Goal: Information Seeking & Learning: Learn about a topic

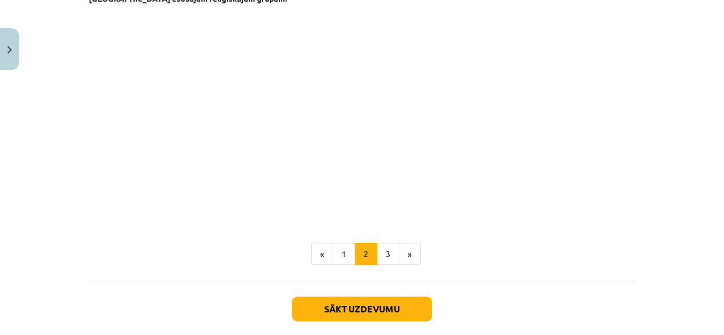
scroll to position [309, 0]
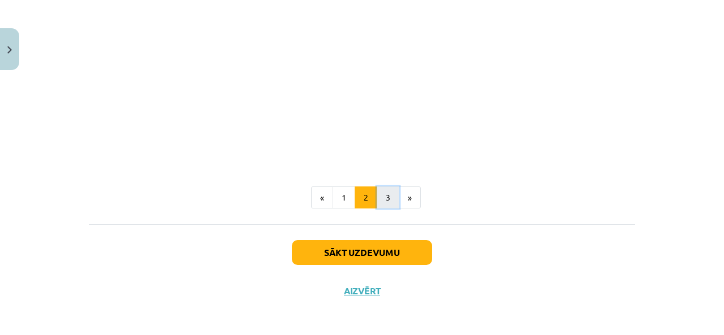
click at [388, 198] on button "3" at bounding box center [387, 198] width 23 height 23
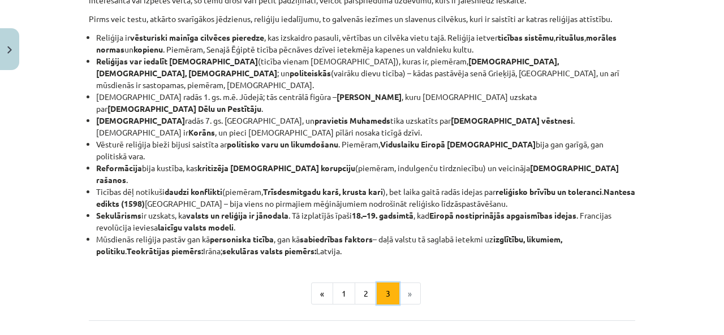
scroll to position [258, 0]
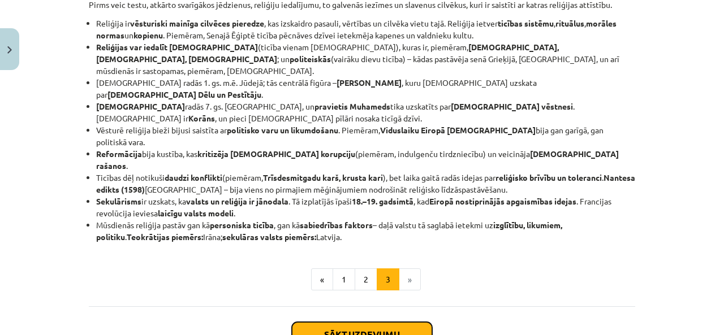
click at [320, 322] on button "Sākt uzdevumu" at bounding box center [362, 334] width 140 height 25
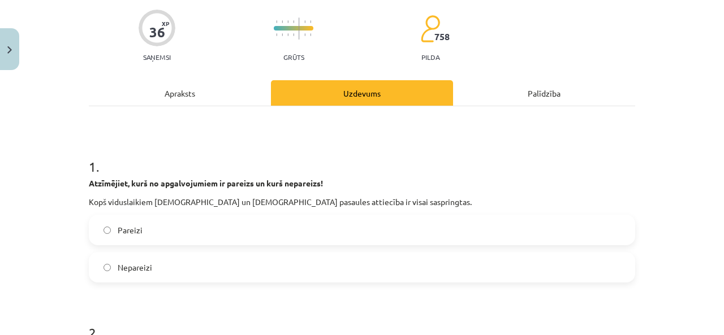
scroll to position [115, 0]
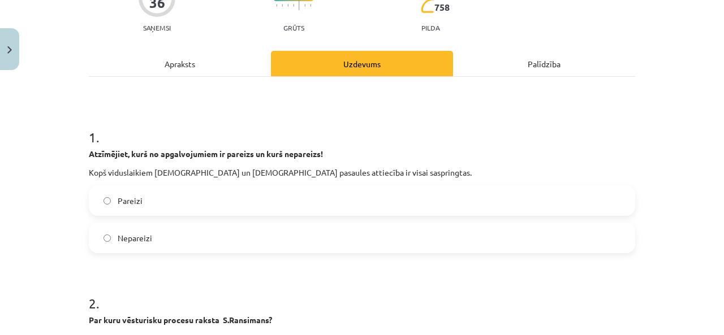
click at [211, 240] on label "Nepareizi" at bounding box center [362, 238] width 544 height 28
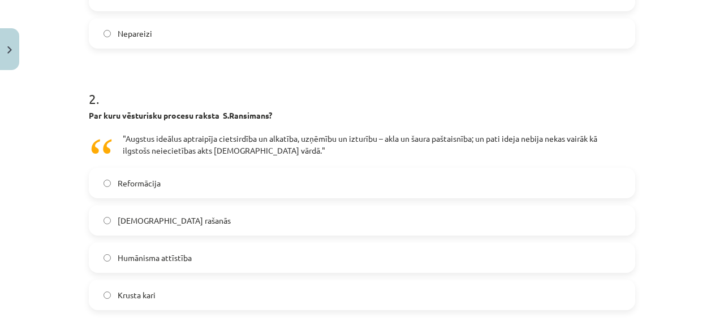
scroll to position [341, 0]
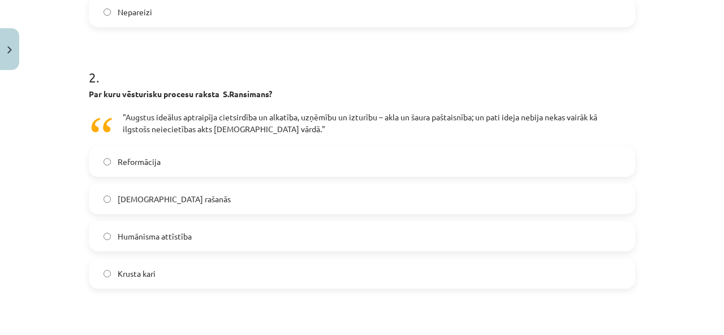
click at [166, 288] on div "Krusta kari" at bounding box center [362, 273] width 546 height 31
click at [167, 278] on label "Krusta kari" at bounding box center [362, 273] width 544 height 28
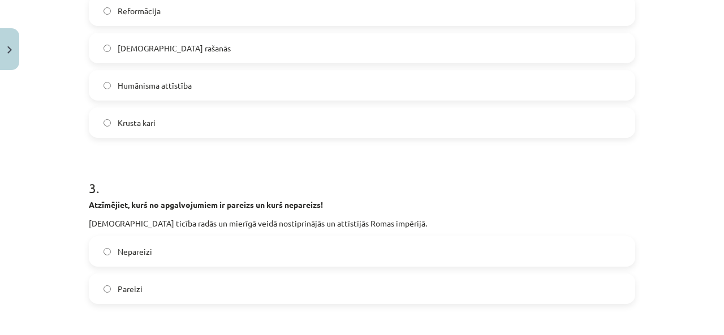
scroll to position [511, 0]
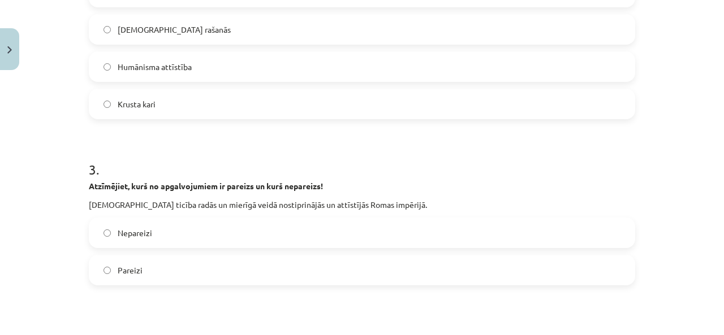
click at [135, 267] on span "Pareizi" at bounding box center [130, 271] width 25 height 12
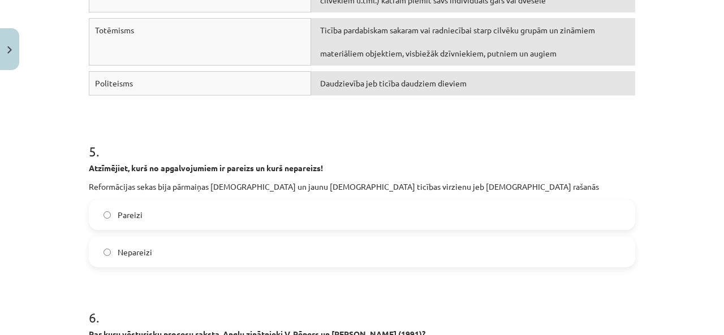
scroll to position [1020, 0]
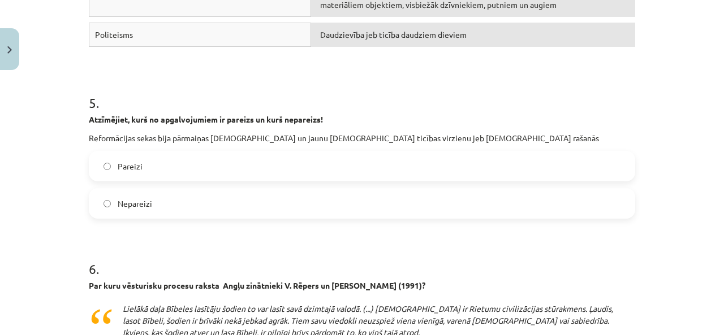
click at [145, 163] on label "Pareizi" at bounding box center [362, 166] width 544 height 28
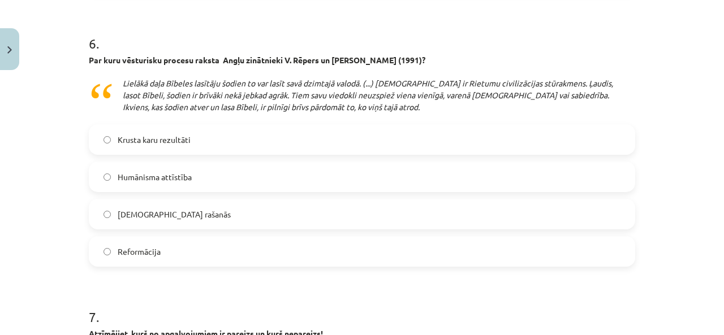
scroll to position [1246, 0]
click at [174, 134] on span "Krusta karu rezultāti" at bounding box center [154, 139] width 73 height 12
click at [178, 247] on label "Reformācija" at bounding box center [362, 251] width 544 height 28
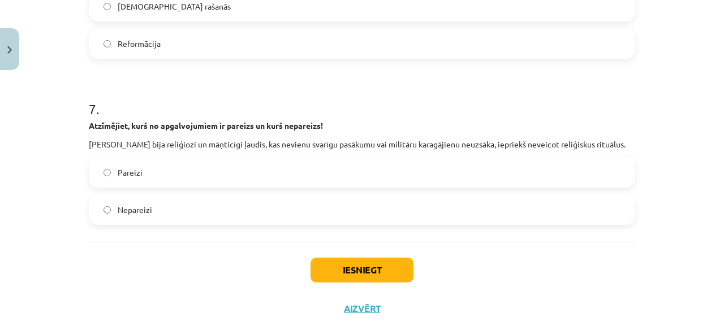
scroll to position [1472, 0]
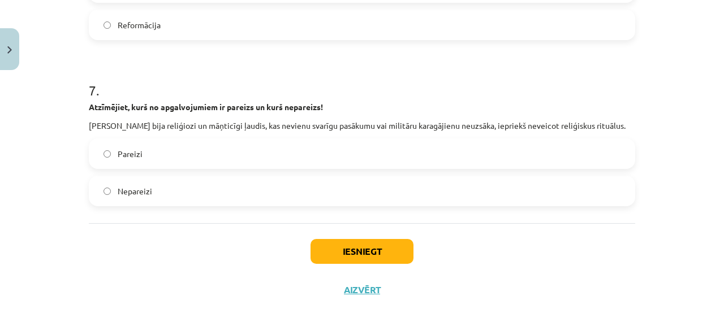
click at [118, 191] on span "Nepareizi" at bounding box center [135, 191] width 34 height 12
click at [315, 249] on button "Iesniegt" at bounding box center [361, 251] width 103 height 25
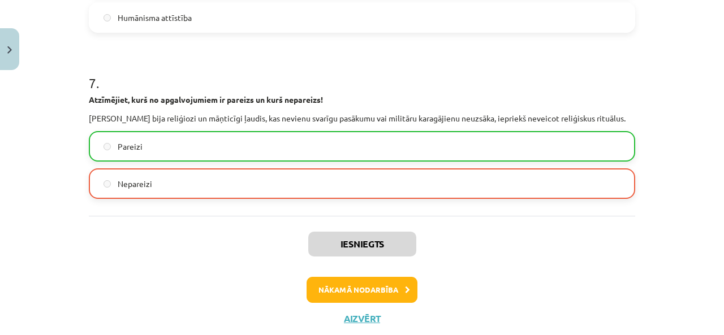
scroll to position [1507, 0]
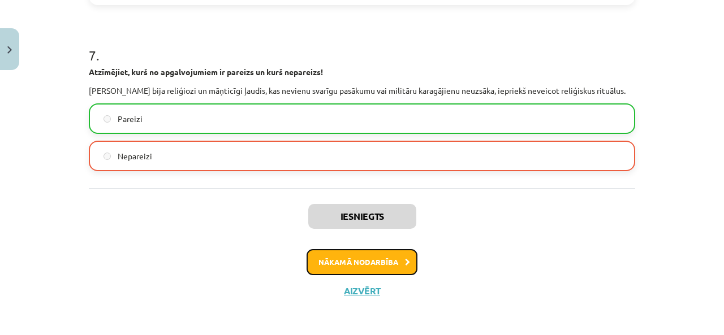
click at [328, 256] on button "Nākamā nodarbība" at bounding box center [361, 262] width 111 height 26
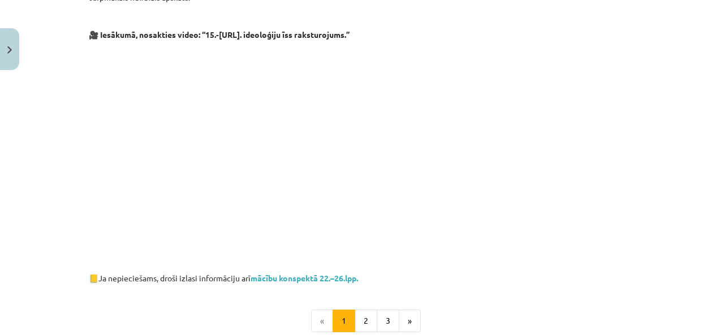
scroll to position [655, 0]
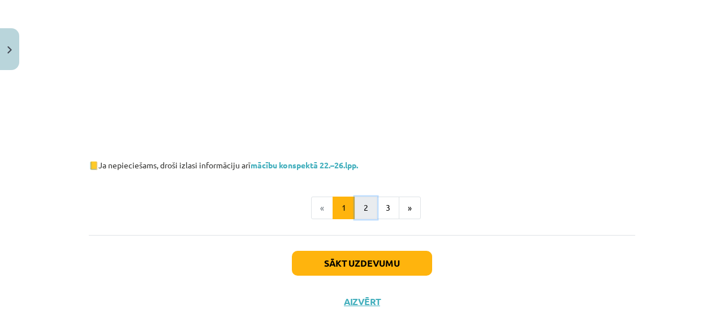
click at [363, 203] on button "2" at bounding box center [365, 208] width 23 height 23
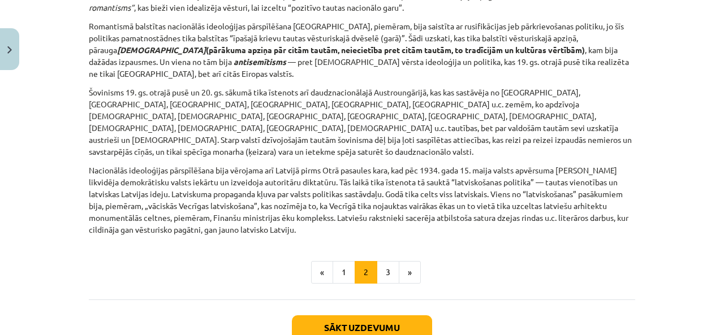
scroll to position [1578, 0]
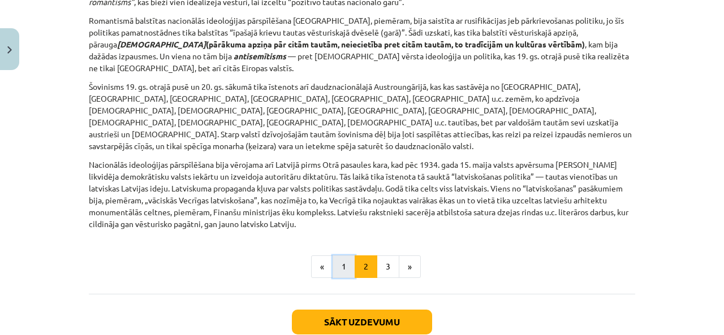
click at [340, 256] on button "1" at bounding box center [343, 267] width 23 height 23
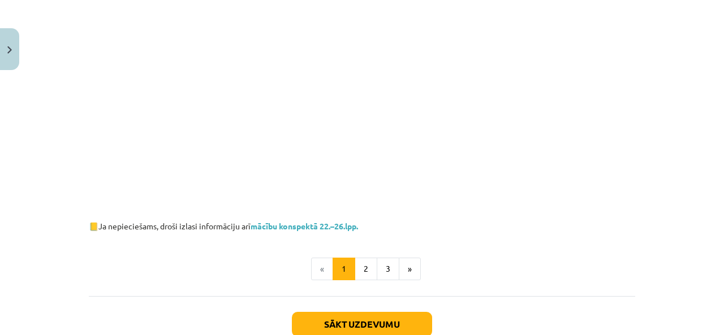
scroll to position [596, 0]
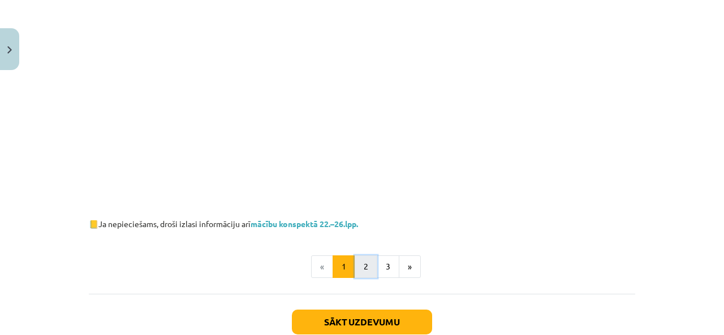
click at [366, 256] on button "2" at bounding box center [365, 267] width 23 height 23
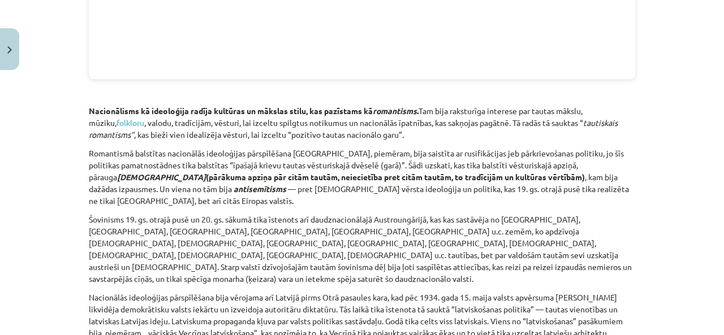
scroll to position [1502, 0]
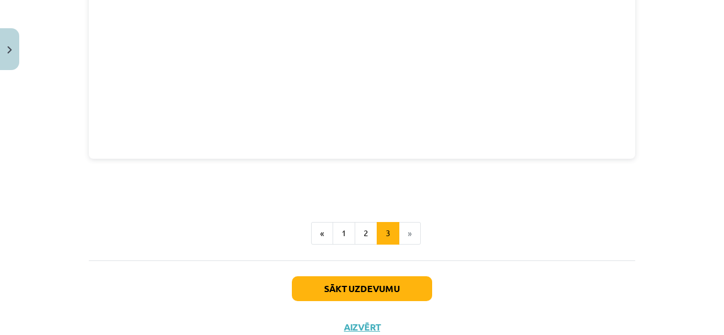
scroll to position [1696, 0]
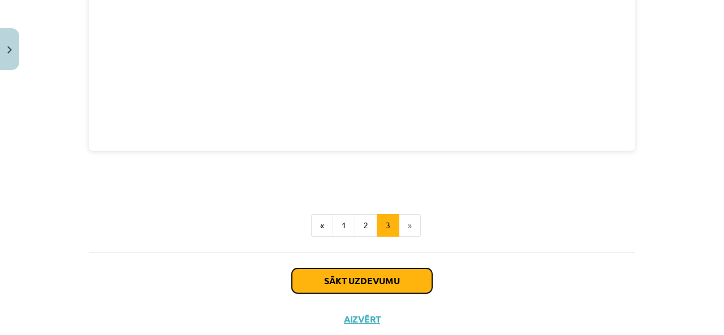
click at [373, 269] on button "Sākt uzdevumu" at bounding box center [362, 281] width 140 height 25
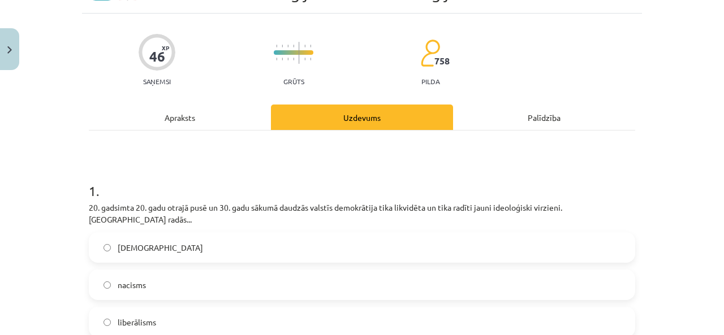
scroll to position [82, 0]
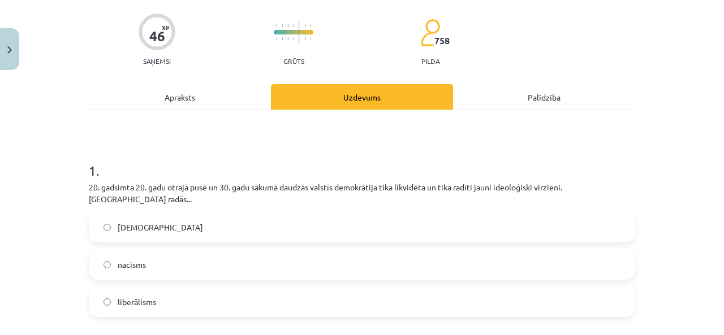
click at [132, 259] on span "nacisms" at bounding box center [132, 265] width 28 height 12
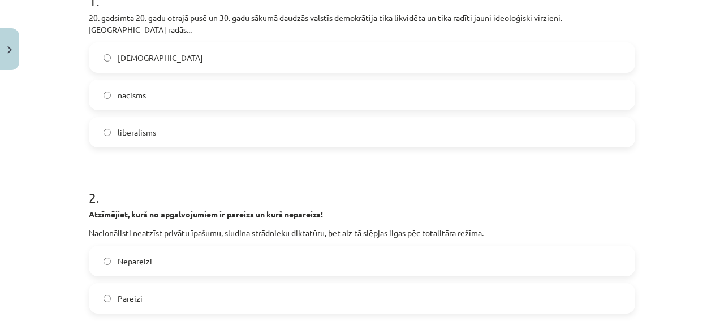
scroll to position [308, 0]
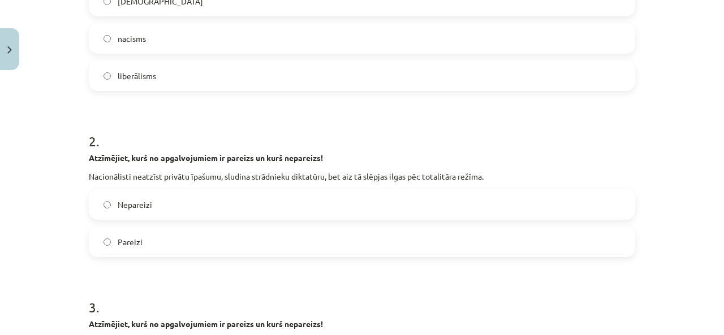
click at [106, 201] on label "Nepareizi" at bounding box center [362, 205] width 544 height 28
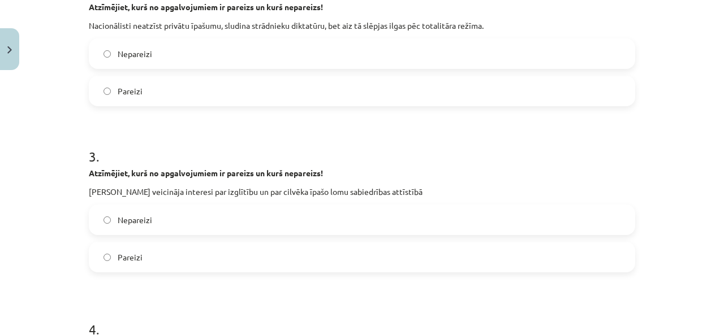
scroll to position [478, 0]
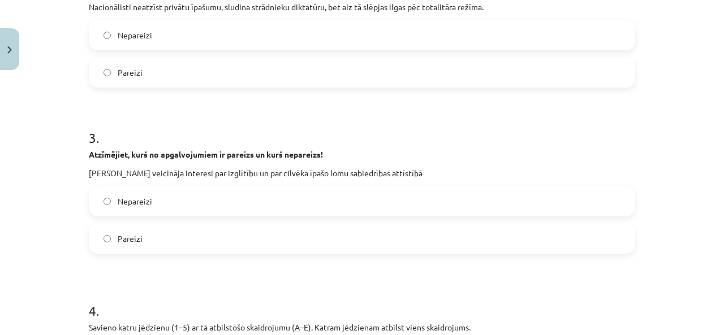
click at [112, 233] on label "Pareizi" at bounding box center [362, 238] width 544 height 28
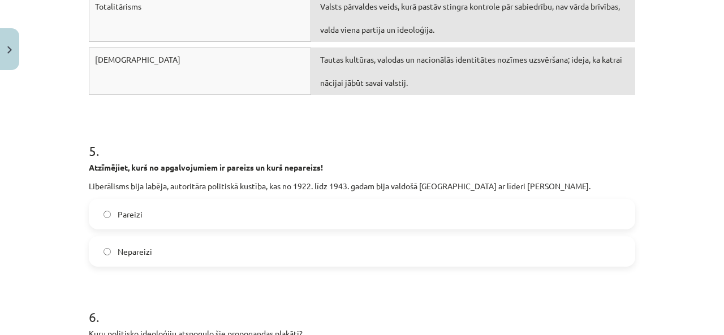
scroll to position [986, 0]
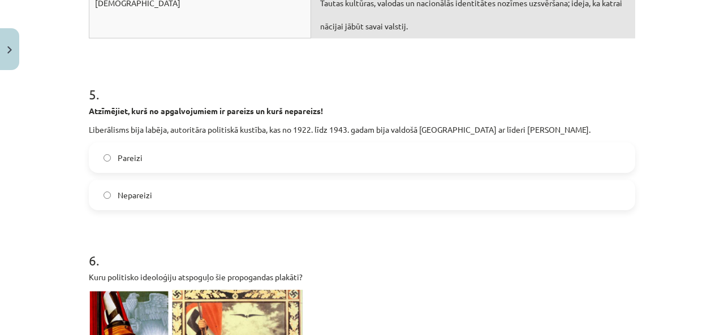
click at [158, 181] on label "Nepareizi" at bounding box center [362, 195] width 544 height 28
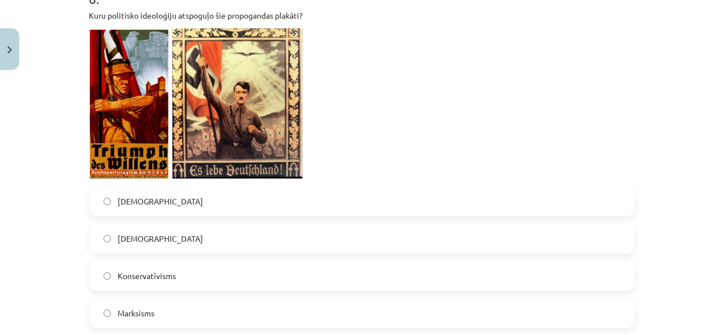
scroll to position [1269, 0]
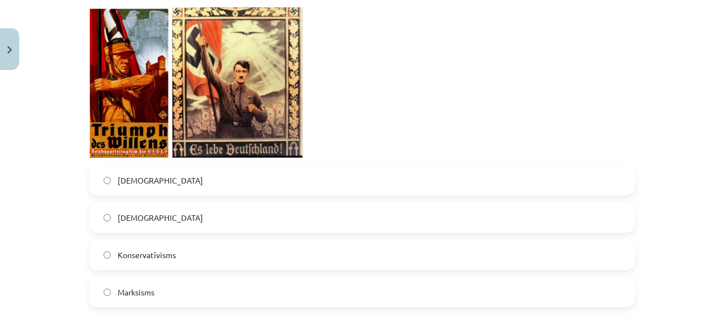
click at [140, 214] on label "[DEMOGRAPHIC_DATA]" at bounding box center [362, 218] width 544 height 28
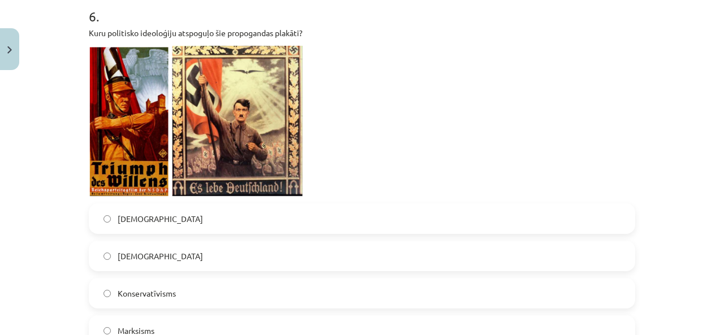
scroll to position [1213, 0]
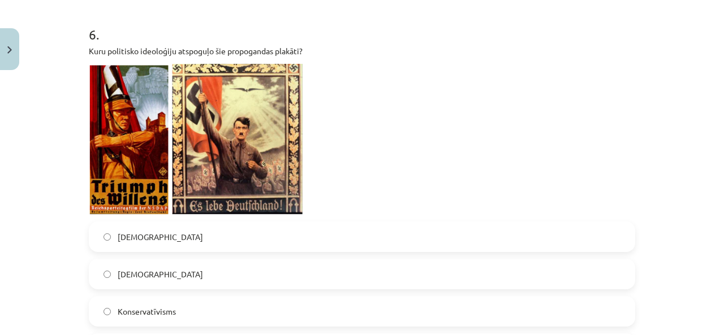
click at [127, 84] on img at bounding box center [196, 139] width 214 height 151
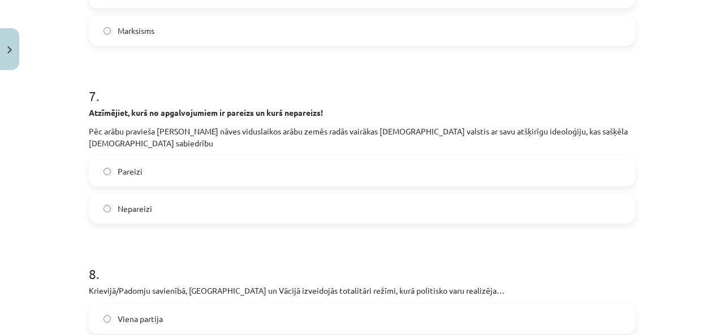
scroll to position [1552, 0]
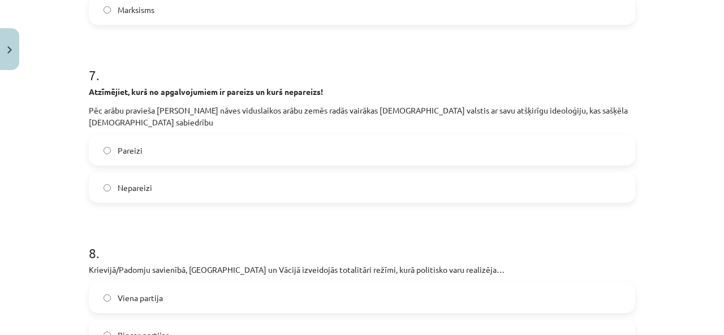
click at [139, 182] on span "Nepareizi" at bounding box center [135, 188] width 34 height 12
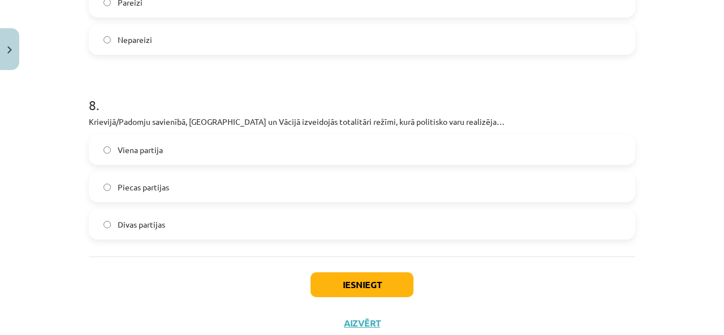
scroll to position [1721, 0]
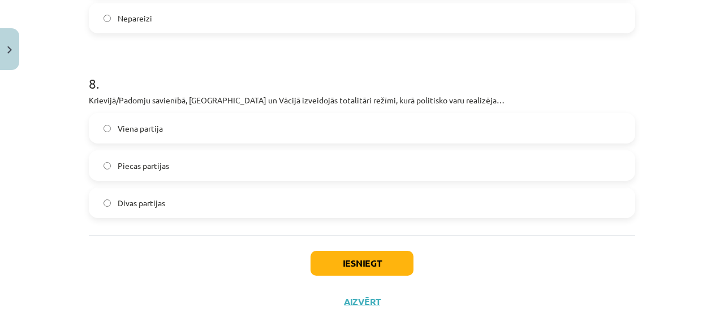
click at [136, 123] on span "Viena partija" at bounding box center [140, 129] width 45 height 12
click at [322, 251] on button "Iesniegt" at bounding box center [361, 263] width 103 height 25
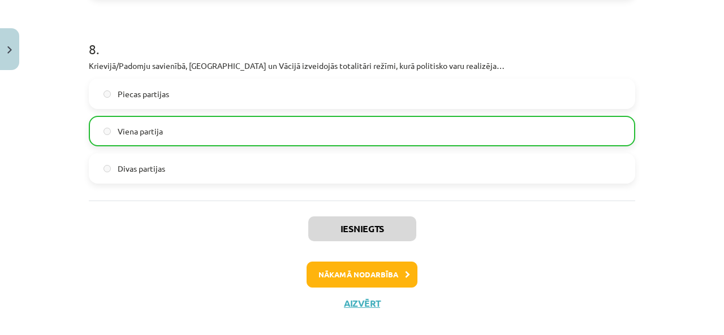
scroll to position [1757, 0]
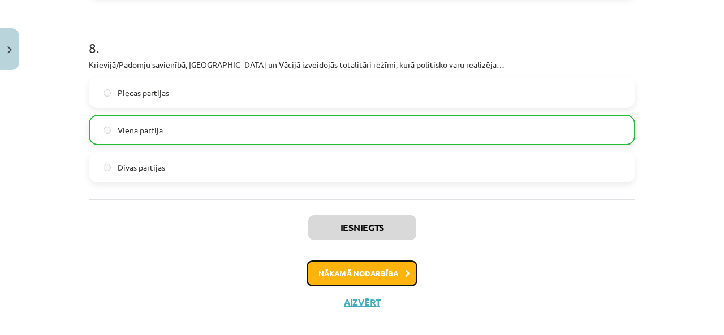
click at [346, 265] on button "Nākamā nodarbība" at bounding box center [361, 274] width 111 height 26
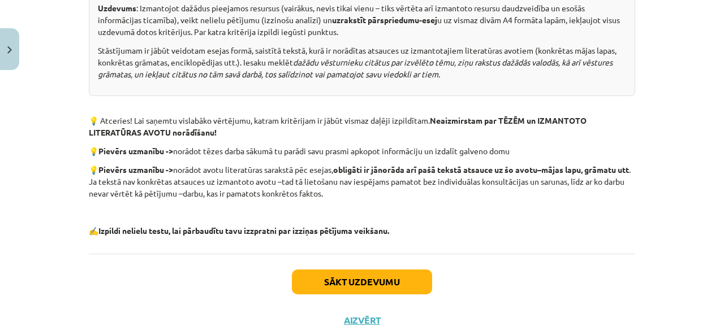
scroll to position [668, 0]
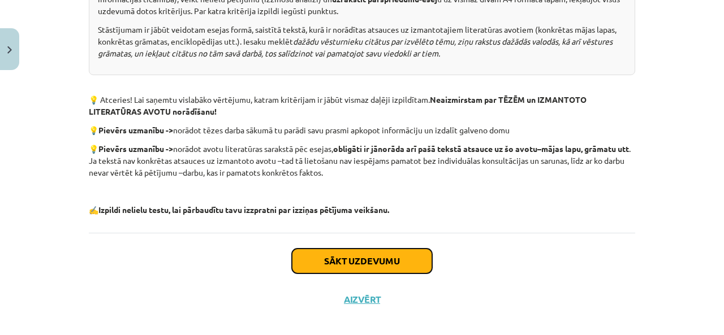
click at [388, 267] on button "Sākt uzdevumu" at bounding box center [362, 261] width 140 height 25
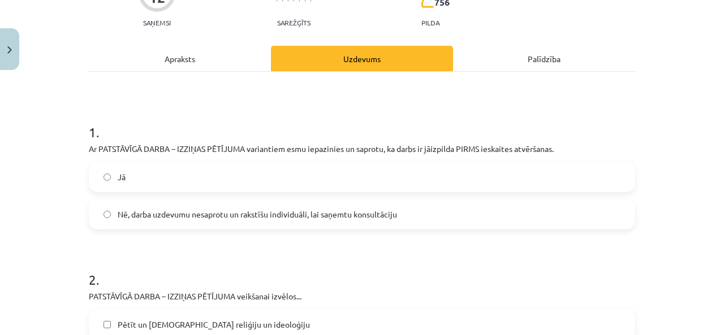
scroll to position [141, 0]
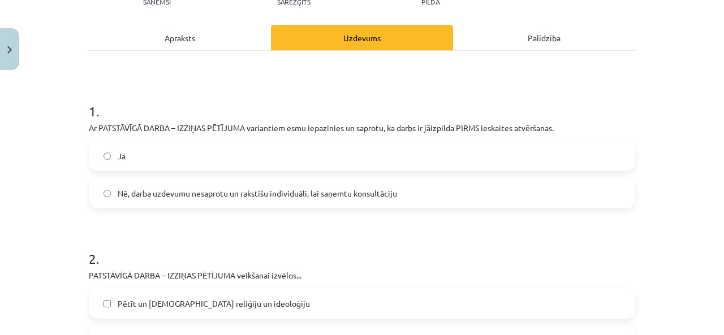
click at [113, 163] on label "Jā" at bounding box center [362, 156] width 544 height 28
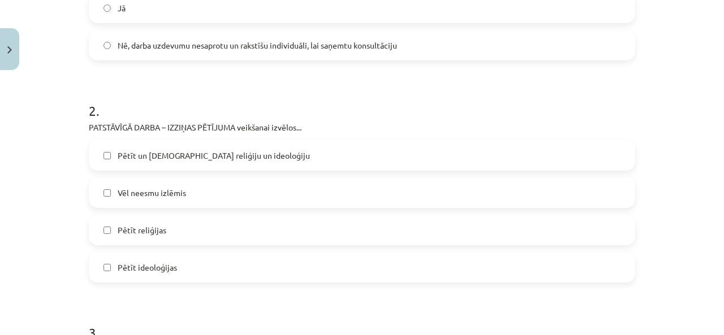
scroll to position [311, 0]
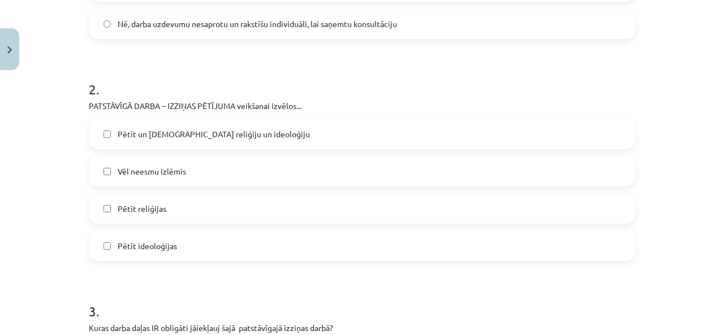
click at [140, 176] on span "Vēl neesmu izlēmis" at bounding box center [152, 172] width 68 height 12
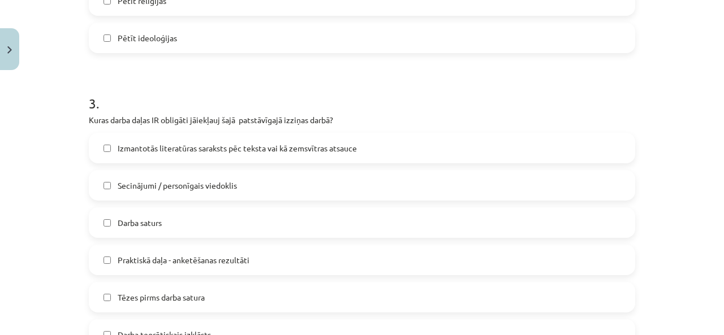
scroll to position [537, 0]
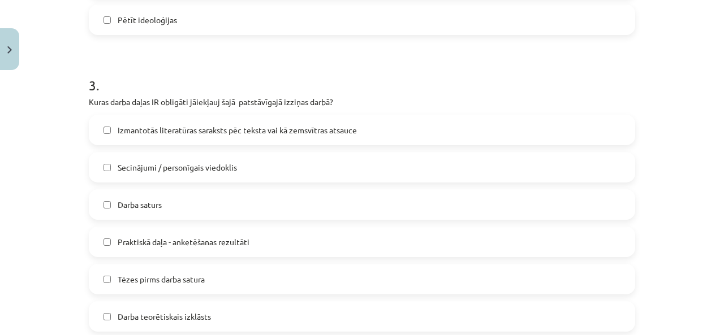
click at [96, 135] on label "Izmantotās literatūras saraksts pēc teksta vai kā zemsvītras atsauce" at bounding box center [362, 130] width 544 height 28
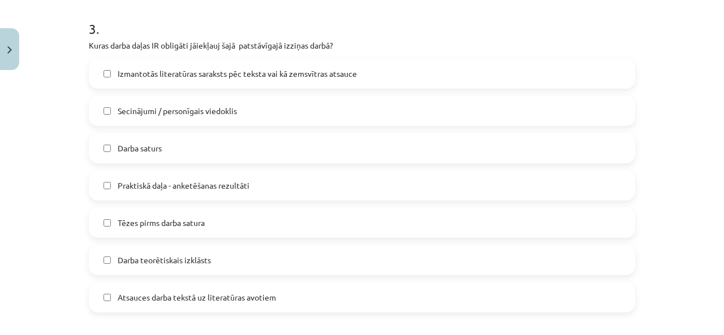
click at [153, 298] on span "Atsauces darba tekstā uz literatūras avotiem" at bounding box center [197, 298] width 158 height 12
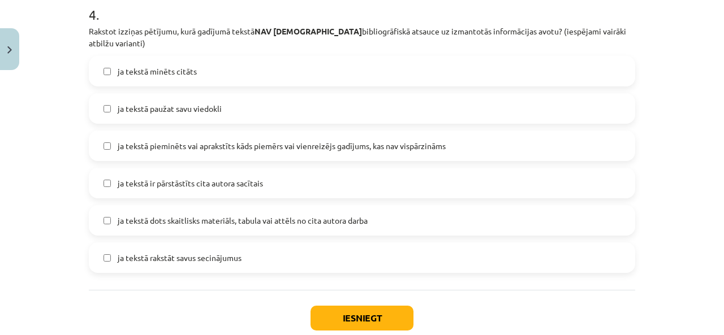
scroll to position [998, 0]
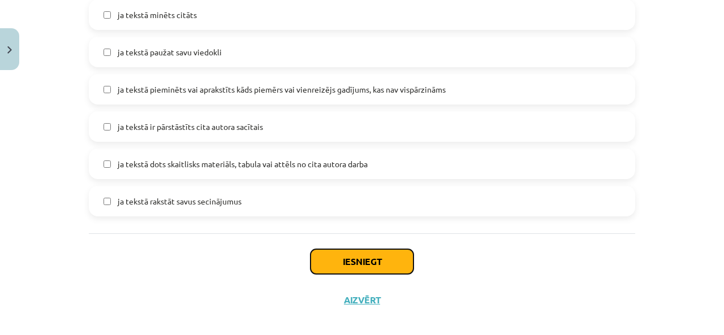
click at [324, 249] on button "Iesniegt" at bounding box center [361, 261] width 103 height 25
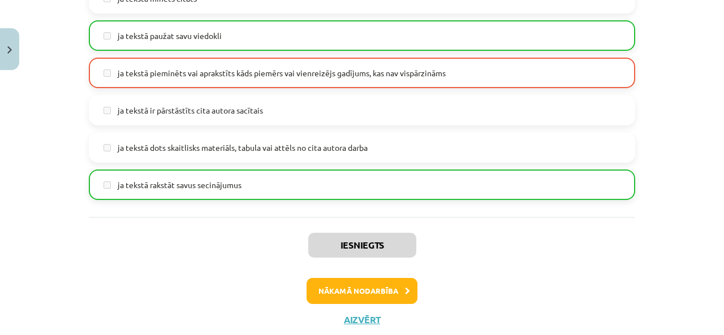
scroll to position [1033, 0]
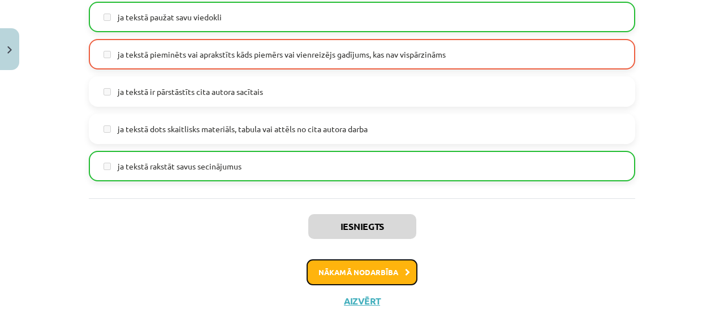
click at [323, 265] on button "Nākamā nodarbība" at bounding box center [361, 272] width 111 height 26
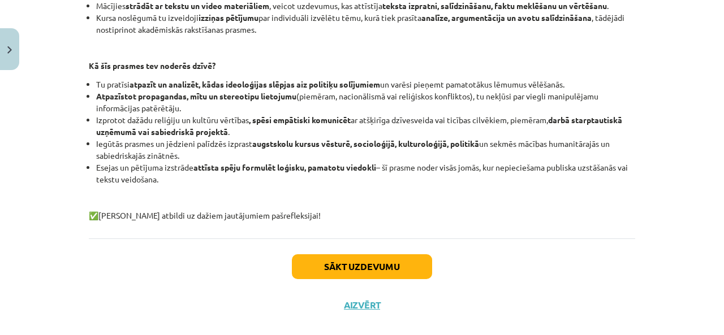
scroll to position [328, 0]
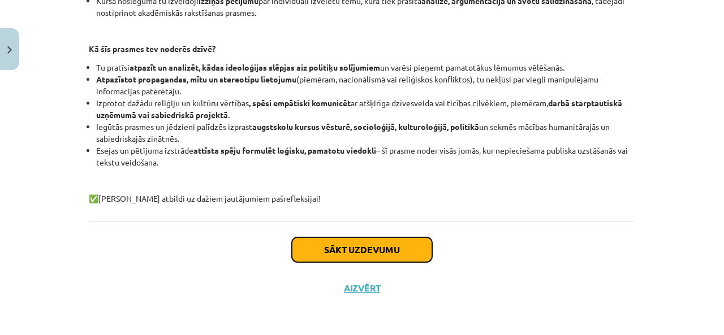
click at [317, 256] on button "Sākt uzdevumu" at bounding box center [362, 249] width 140 height 25
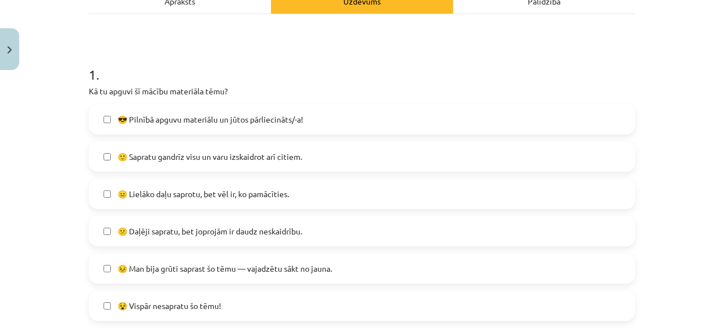
scroll to position [198, 0]
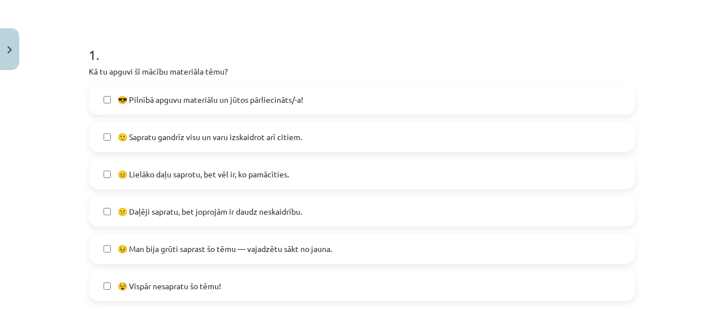
click at [158, 142] on span "🙂 Sapratu gandrīz visu un varu izskaidrot arī citiem." at bounding box center [210, 137] width 184 height 12
click at [105, 180] on label "😐 Lielāko daļu saprotu, bet vēl ir, ko pamācīties." at bounding box center [362, 174] width 544 height 28
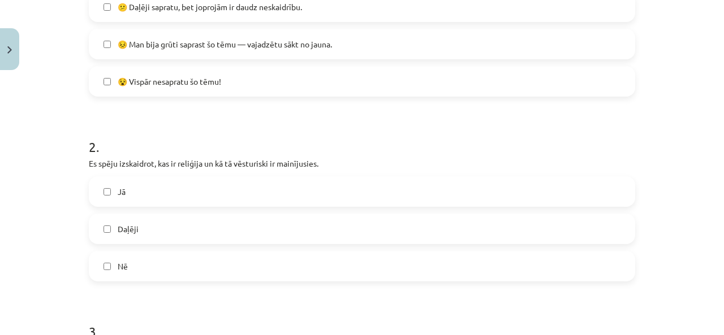
scroll to position [424, 0]
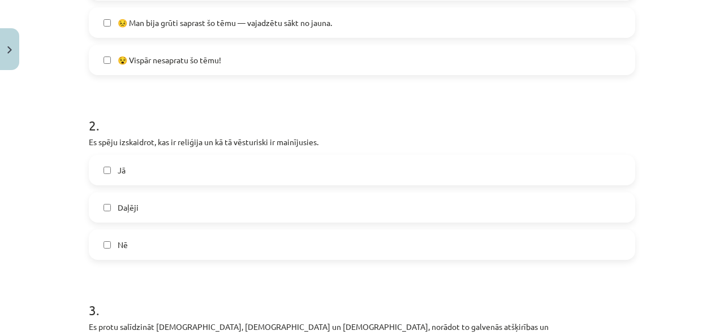
click at [109, 172] on label "Jā" at bounding box center [362, 170] width 544 height 28
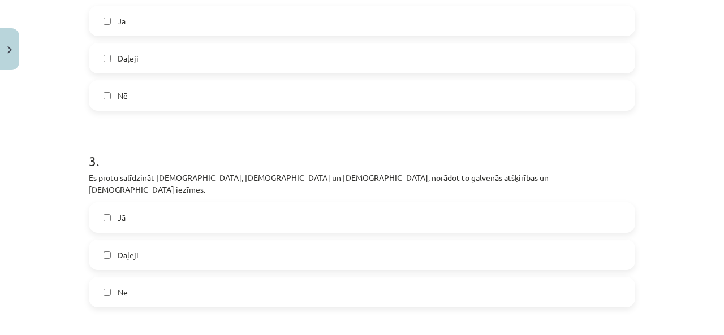
scroll to position [594, 0]
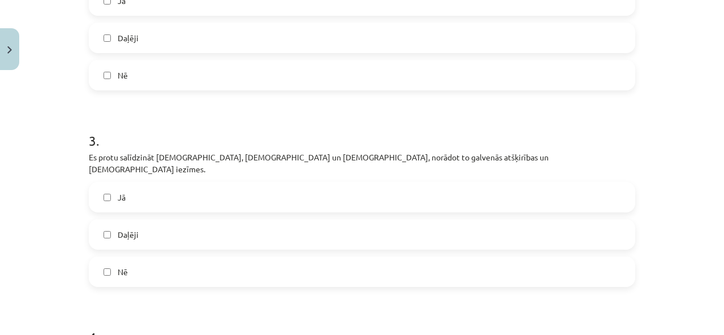
click at [139, 183] on label "Jā" at bounding box center [362, 197] width 544 height 28
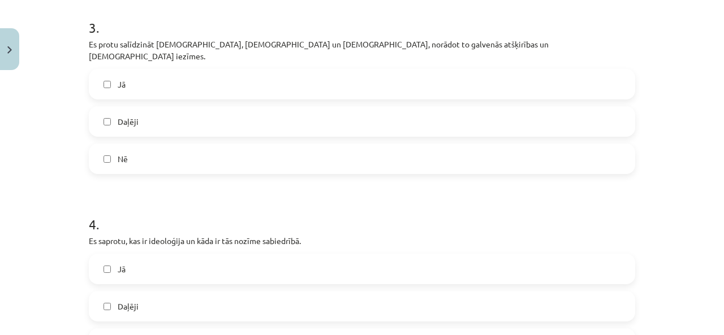
scroll to position [763, 0]
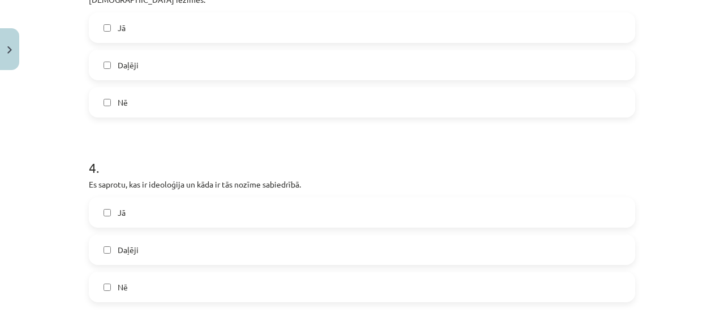
click at [147, 208] on label "Jā" at bounding box center [362, 212] width 544 height 28
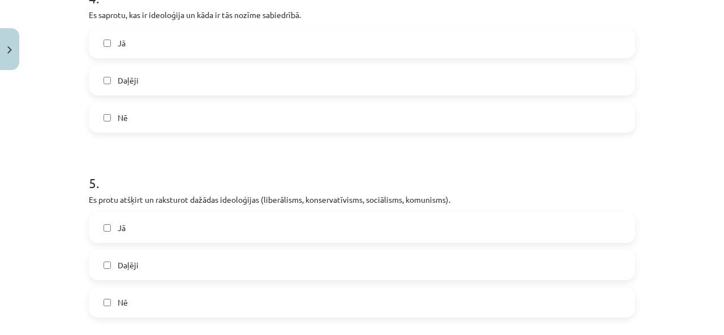
scroll to position [989, 0]
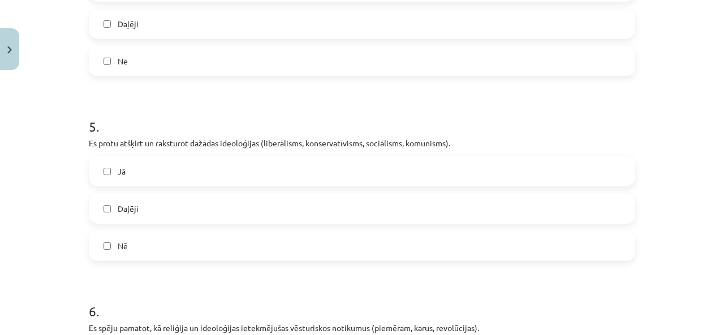
click at [98, 161] on label "Jā" at bounding box center [362, 171] width 544 height 28
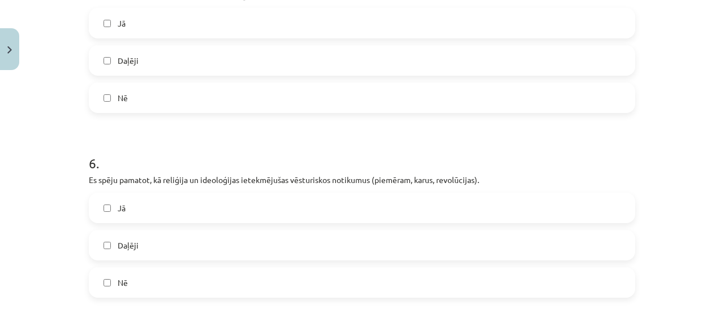
scroll to position [1159, 0]
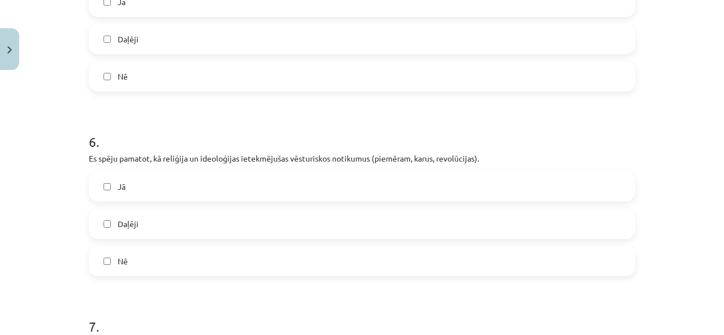
click at [110, 175] on label "Jā" at bounding box center [362, 186] width 544 height 28
click at [110, 176] on label "Jā" at bounding box center [362, 186] width 544 height 28
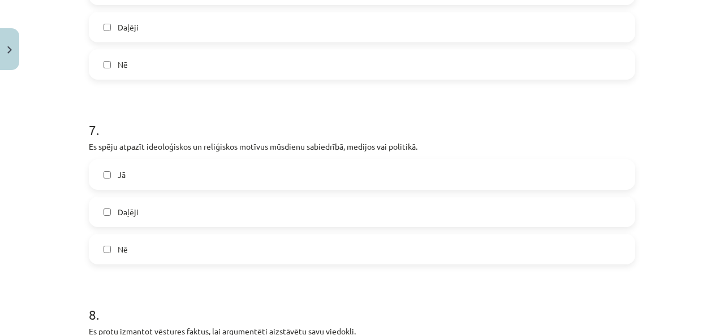
scroll to position [1385, 0]
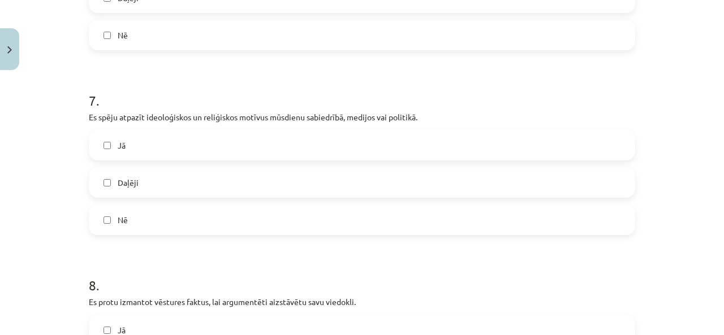
click at [103, 142] on label "Jā" at bounding box center [362, 145] width 544 height 28
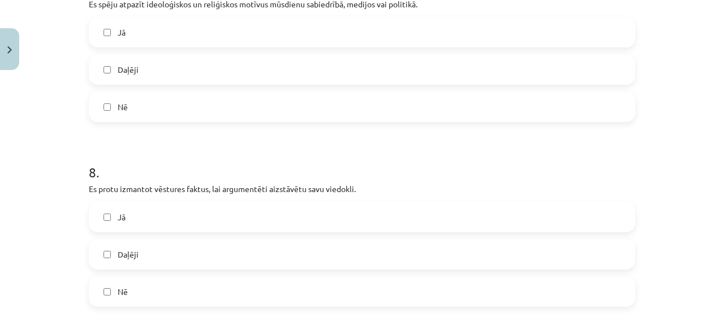
scroll to position [1555, 0]
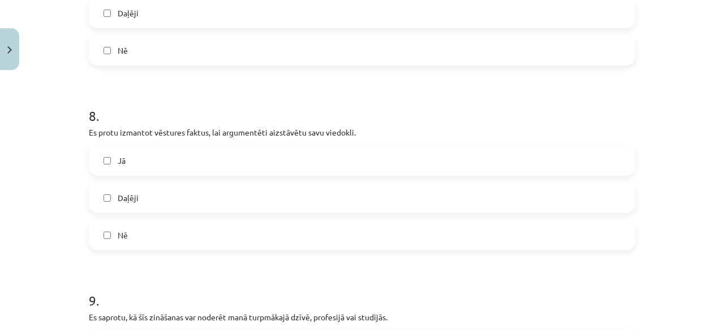
click at [115, 159] on label "Jā" at bounding box center [362, 160] width 544 height 28
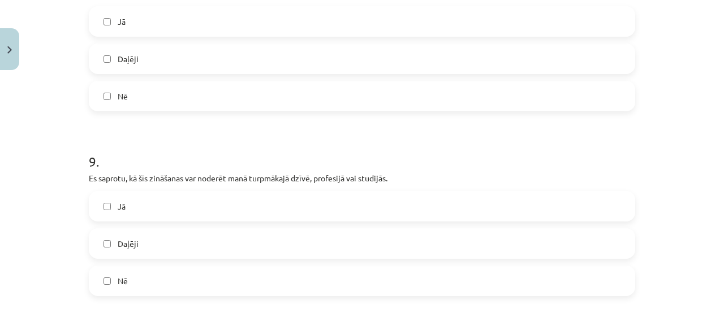
scroll to position [1724, 0]
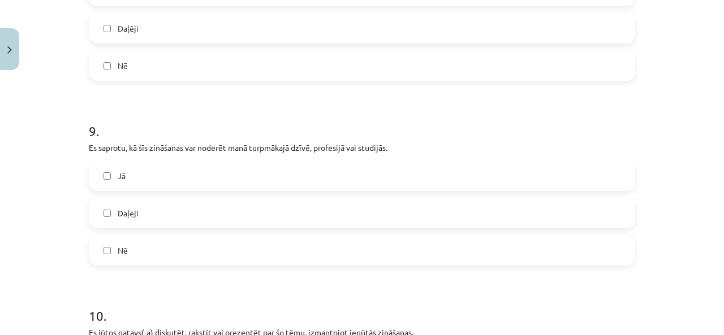
click at [114, 170] on label "Jā" at bounding box center [362, 176] width 544 height 28
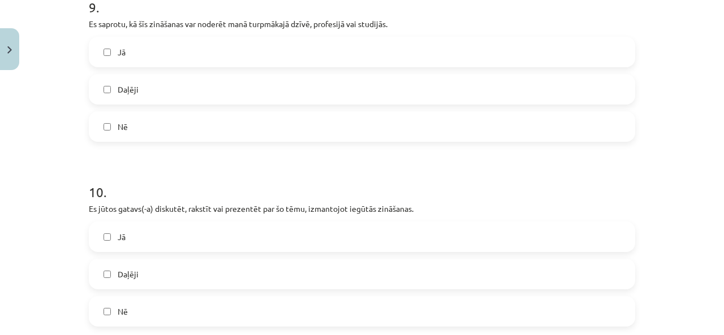
scroll to position [1894, 0]
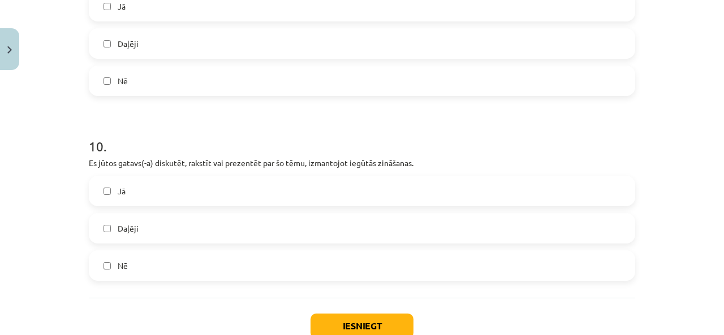
click at [118, 185] on span "Jā" at bounding box center [122, 191] width 8 height 12
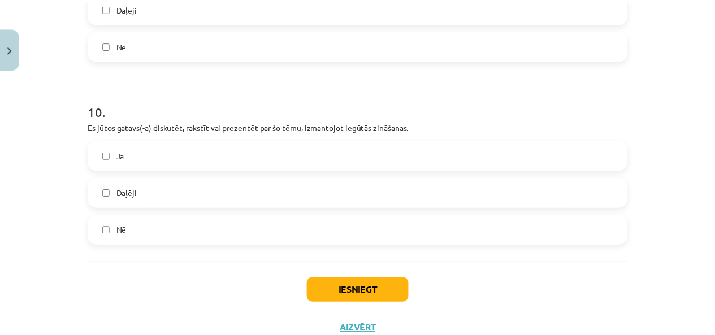
scroll to position [1958, 0]
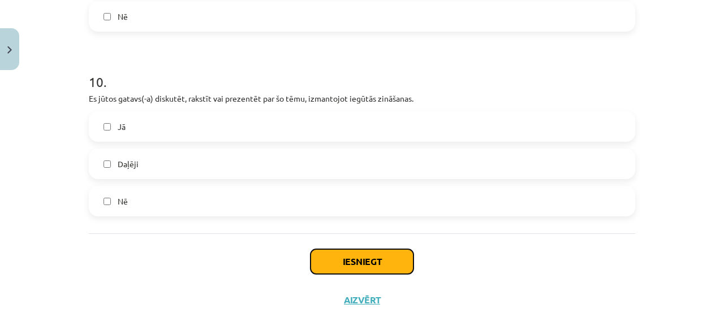
click at [344, 249] on button "Iesniegt" at bounding box center [361, 261] width 103 height 25
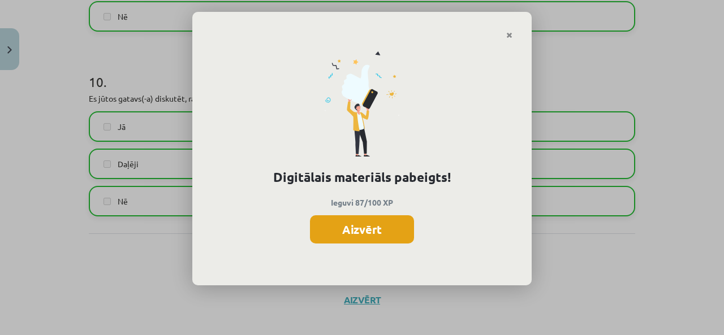
click at [339, 236] on button "Aizvērt" at bounding box center [362, 229] width 104 height 28
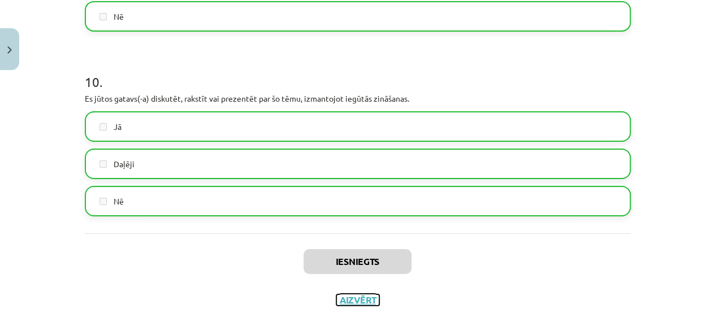
click at [352, 295] on button "Aizvērt" at bounding box center [357, 300] width 43 height 11
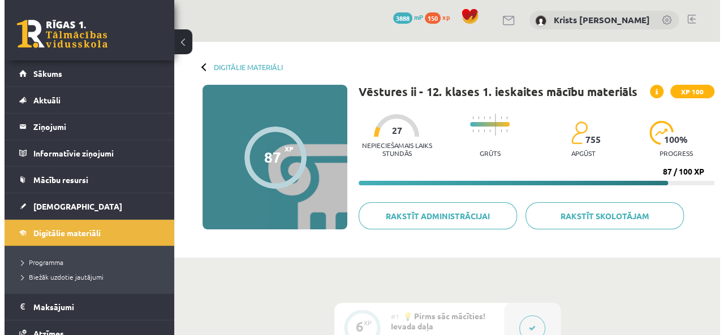
scroll to position [0, 0]
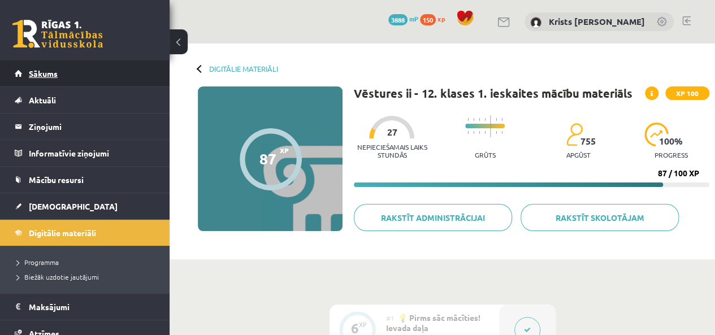
click at [75, 82] on link "Sākums" at bounding box center [85, 73] width 141 height 26
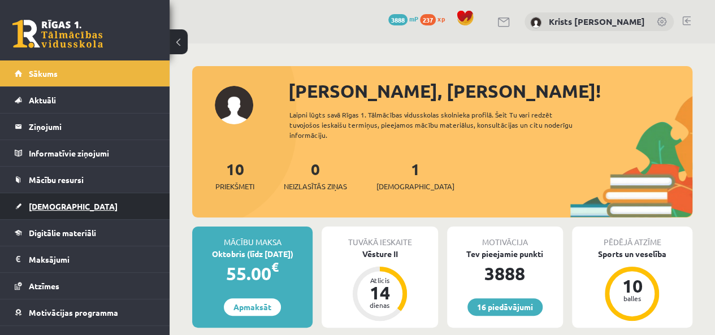
click at [50, 210] on link "[DEMOGRAPHIC_DATA]" at bounding box center [85, 206] width 141 height 26
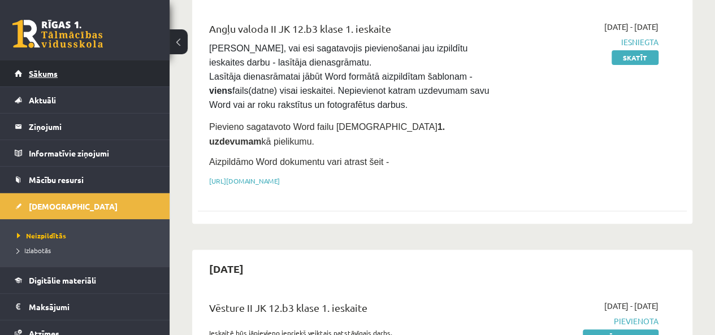
scroll to position [113, 0]
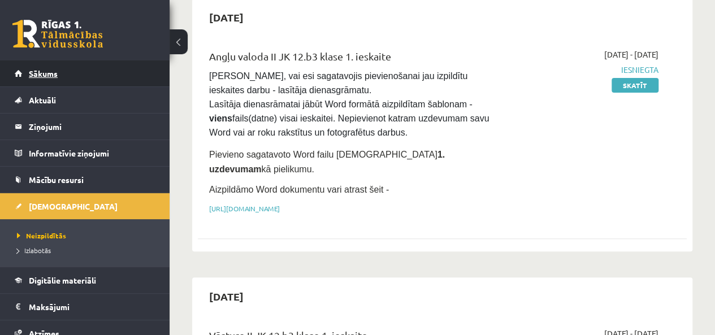
click at [53, 81] on link "Sākums" at bounding box center [85, 73] width 141 height 26
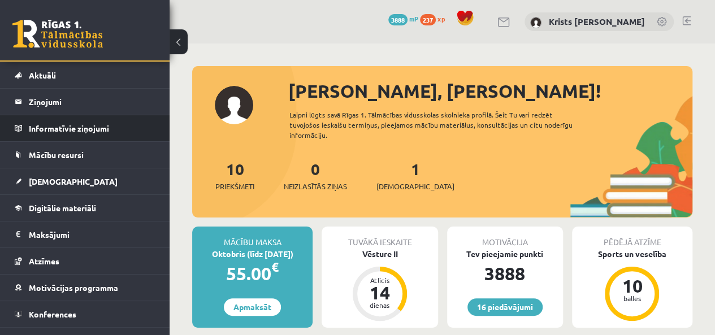
scroll to position [41, 0]
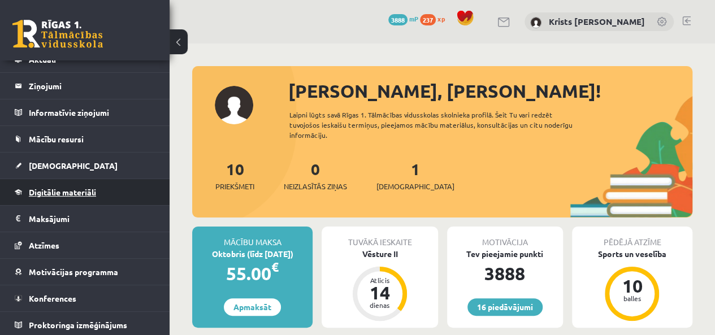
click at [58, 196] on link "Digitālie materiāli" at bounding box center [85, 192] width 141 height 26
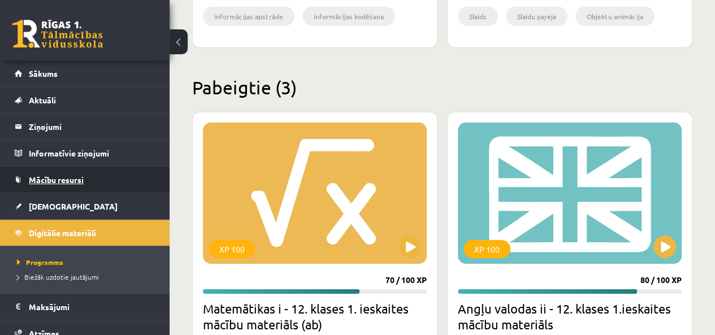
scroll to position [1583, 0]
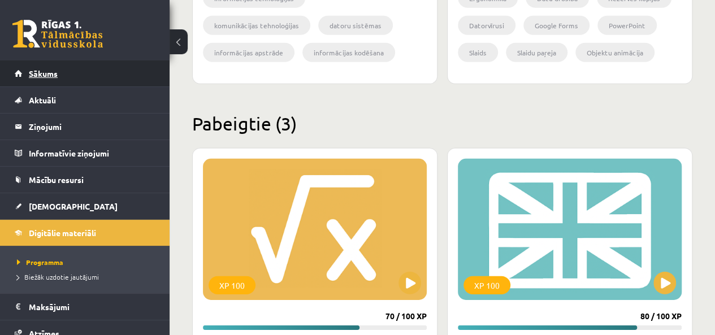
click at [64, 74] on link "Sākums" at bounding box center [85, 73] width 141 height 26
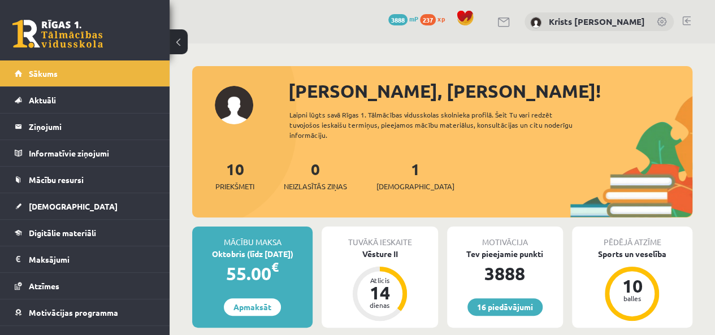
click at [689, 16] on link at bounding box center [686, 20] width 8 height 9
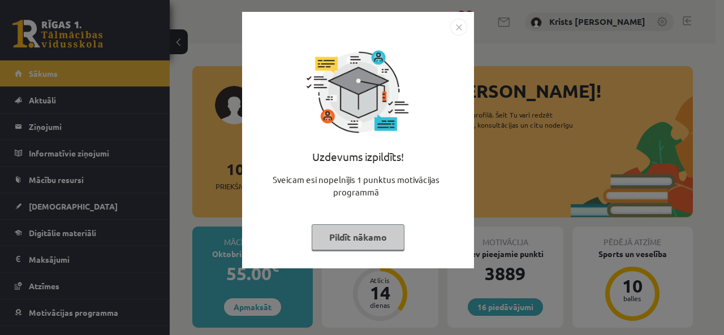
click at [365, 247] on button "Pildīt nākamo" at bounding box center [357, 237] width 93 height 26
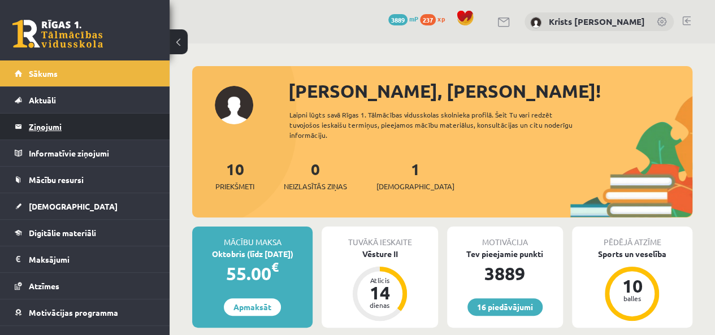
scroll to position [41, 0]
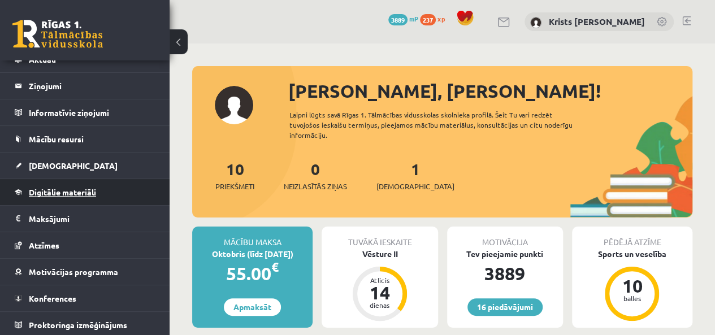
click at [53, 192] on span "Digitālie materiāli" at bounding box center [62, 192] width 67 height 10
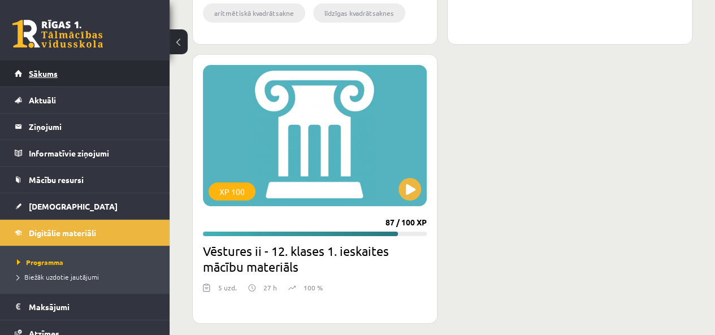
click at [42, 80] on link "Sākums" at bounding box center [85, 73] width 141 height 26
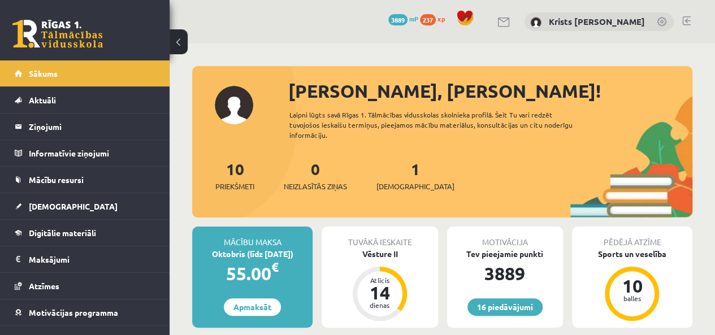
click at [686, 19] on link at bounding box center [686, 20] width 8 height 9
